Goal: Information Seeking & Learning: Learn about a topic

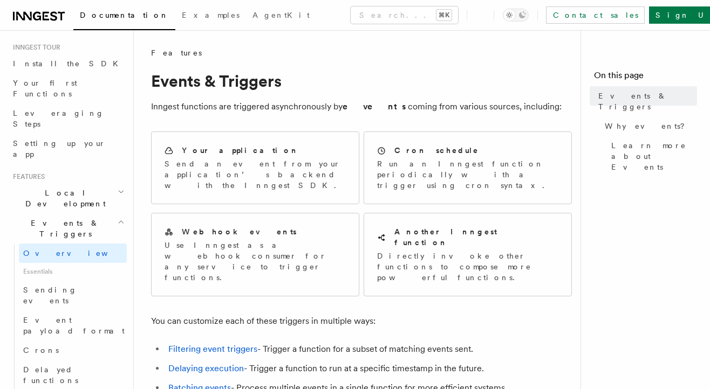
scroll to position [115, 0]
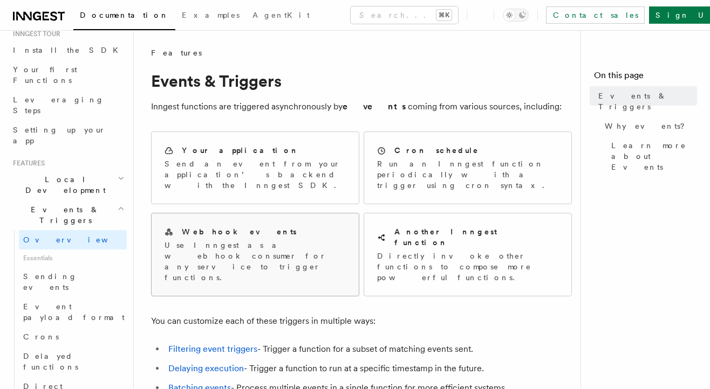
click at [187, 240] on p "Use Inngest as a webhook consumer for any service to trigger functions." at bounding box center [255, 261] width 181 height 43
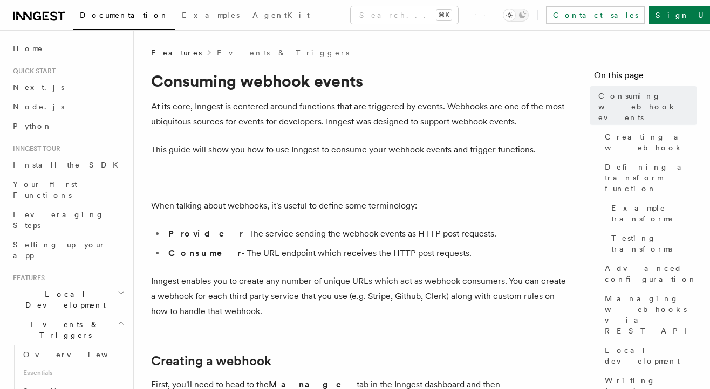
click at [29, 11] on icon at bounding box center [39, 16] width 52 height 13
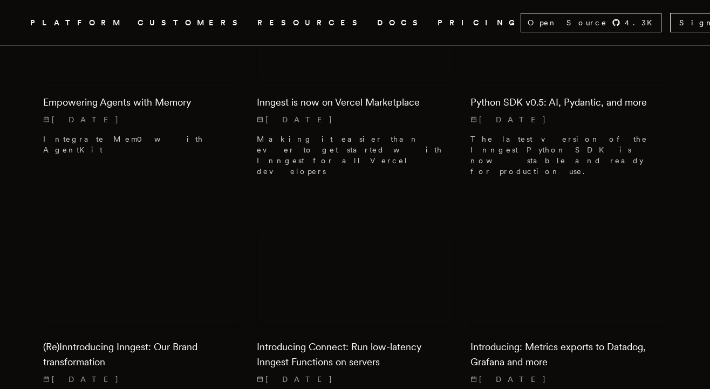
scroll to position [1118, 0]
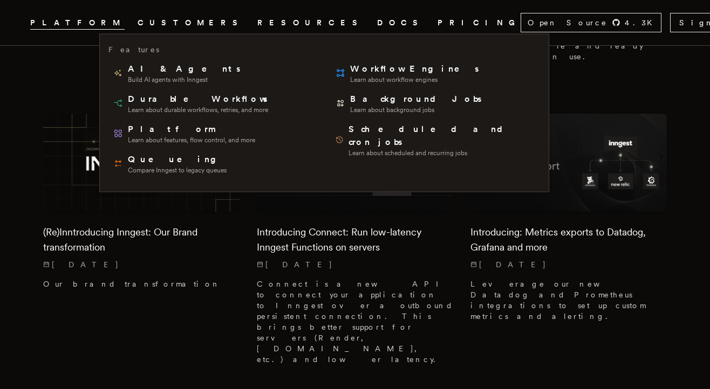
click at [125, 20] on span "PLATFORM" at bounding box center [77, 22] width 94 height 13
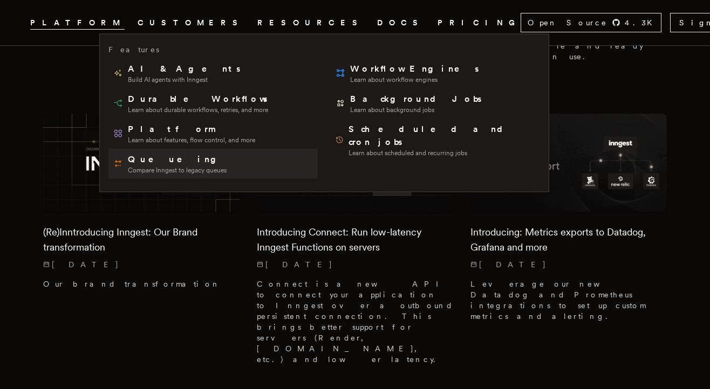
drag, startPoint x: 135, startPoint y: 20, endPoint x: 157, endPoint y: 155, distance: 136.0
click at [159, 162] on span "Queueing" at bounding box center [177, 159] width 99 height 13
